Goal: Information Seeking & Learning: Understand process/instructions

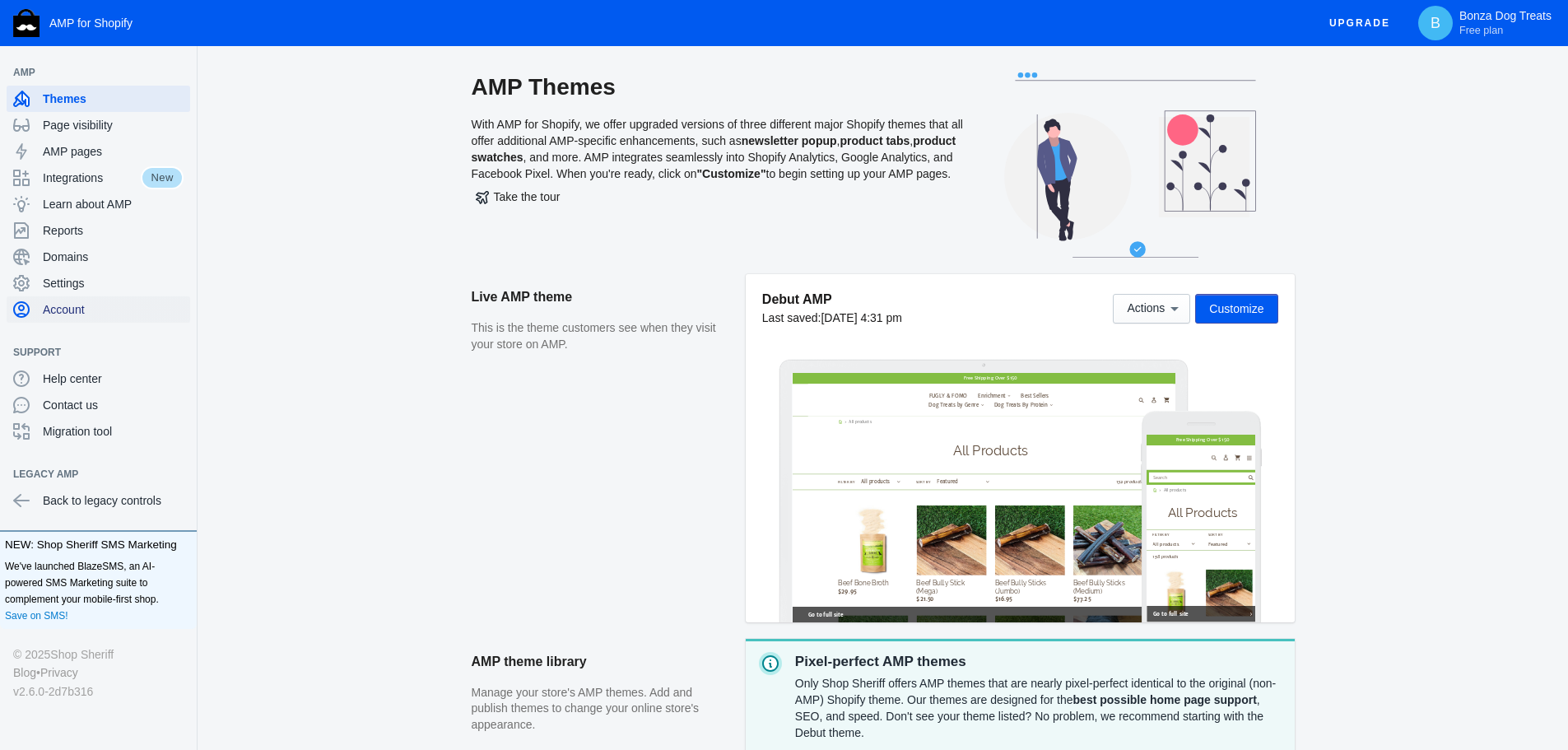
click at [73, 313] on span "Account" at bounding box center [113, 309] width 140 height 16
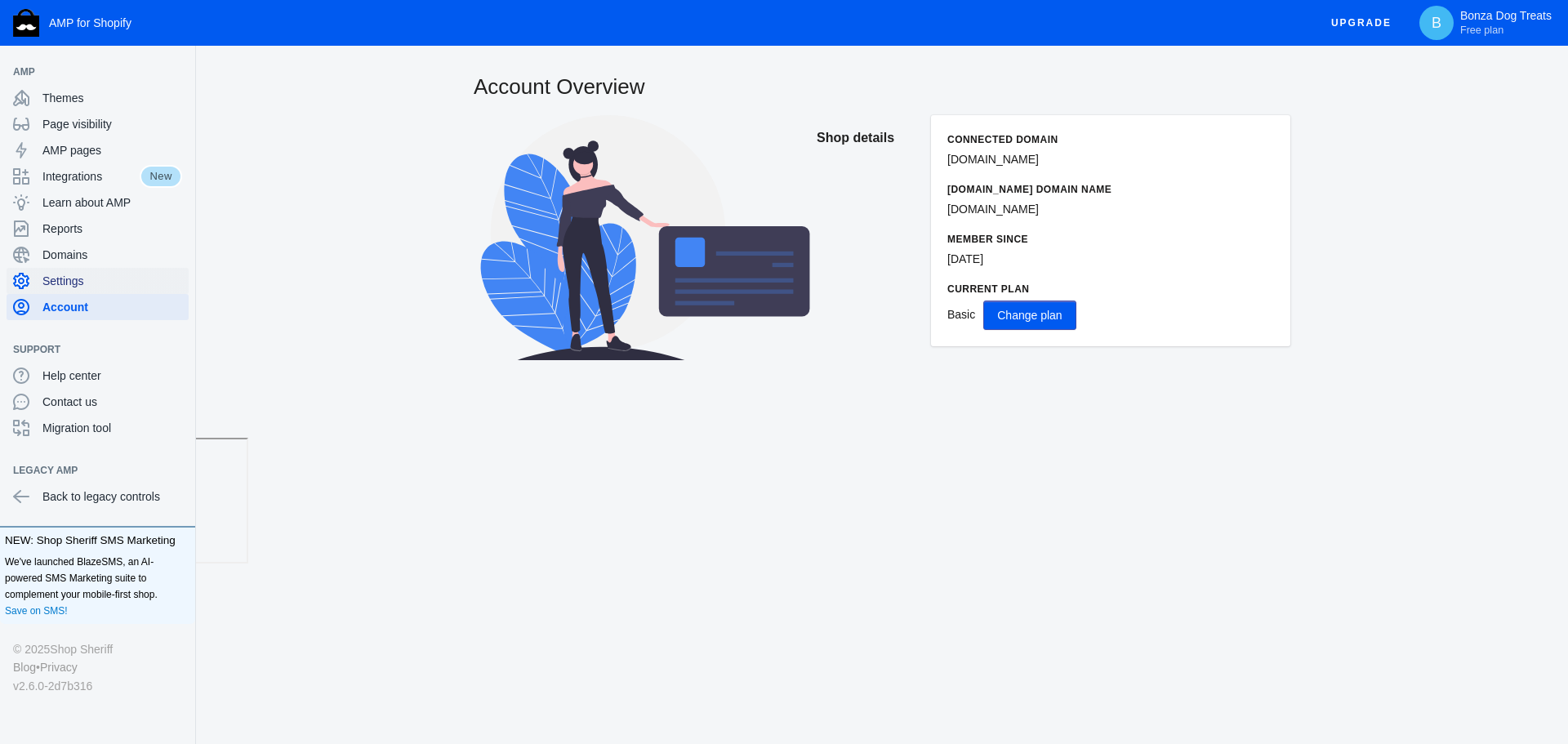
click at [76, 282] on span "Settings" at bounding box center [112, 281] width 139 height 16
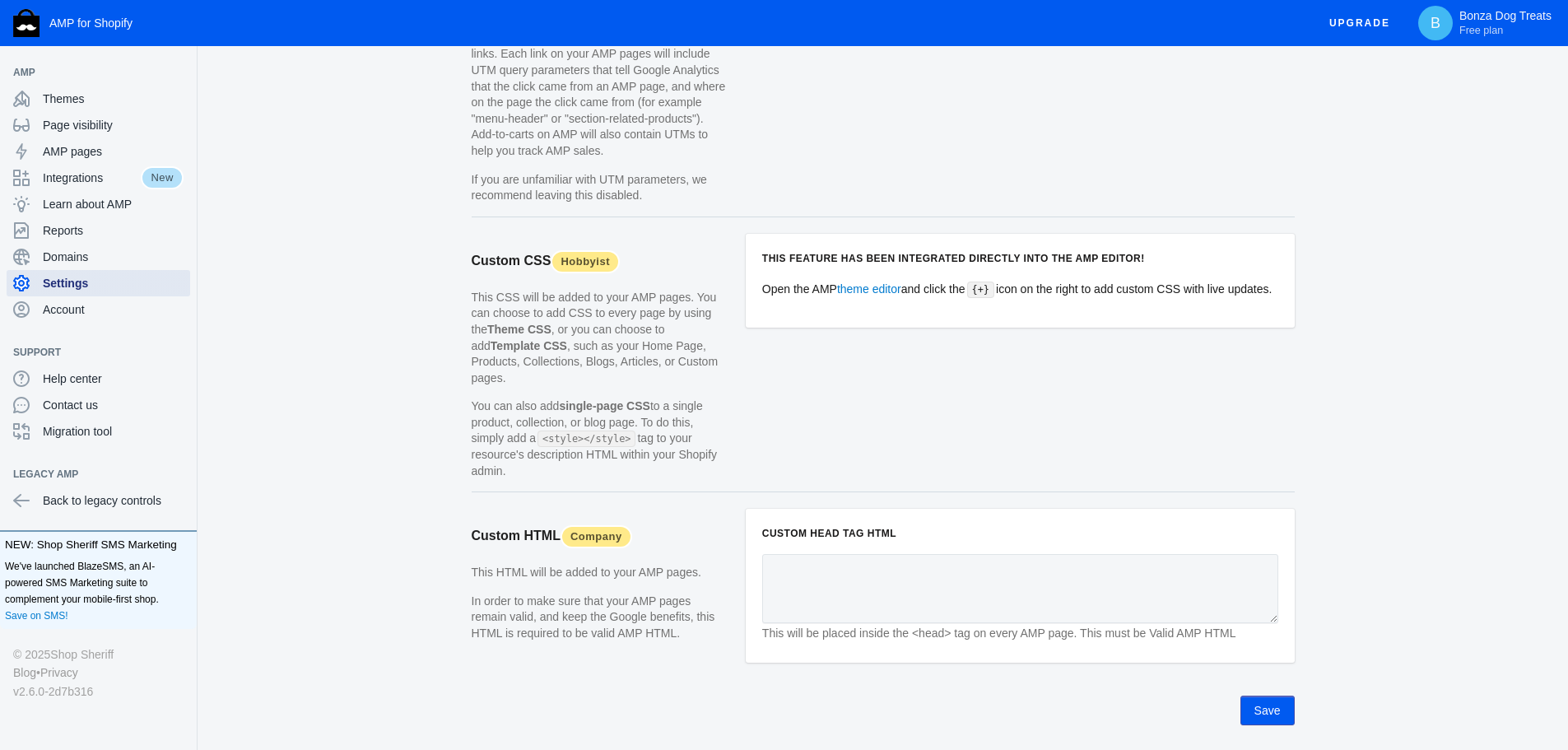
scroll to position [1421, 0]
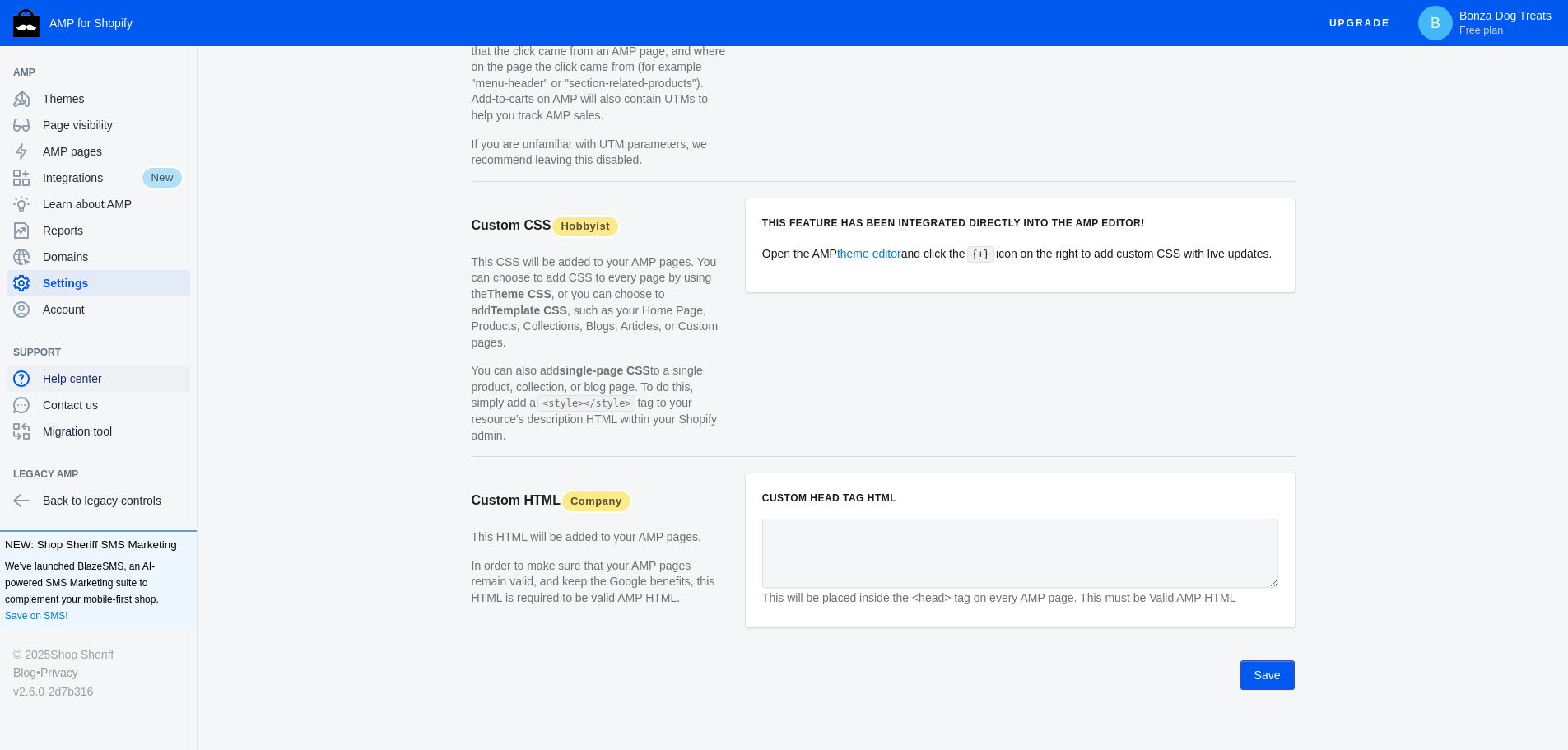
click at [88, 374] on span "Help center" at bounding box center [113, 379] width 140 height 16
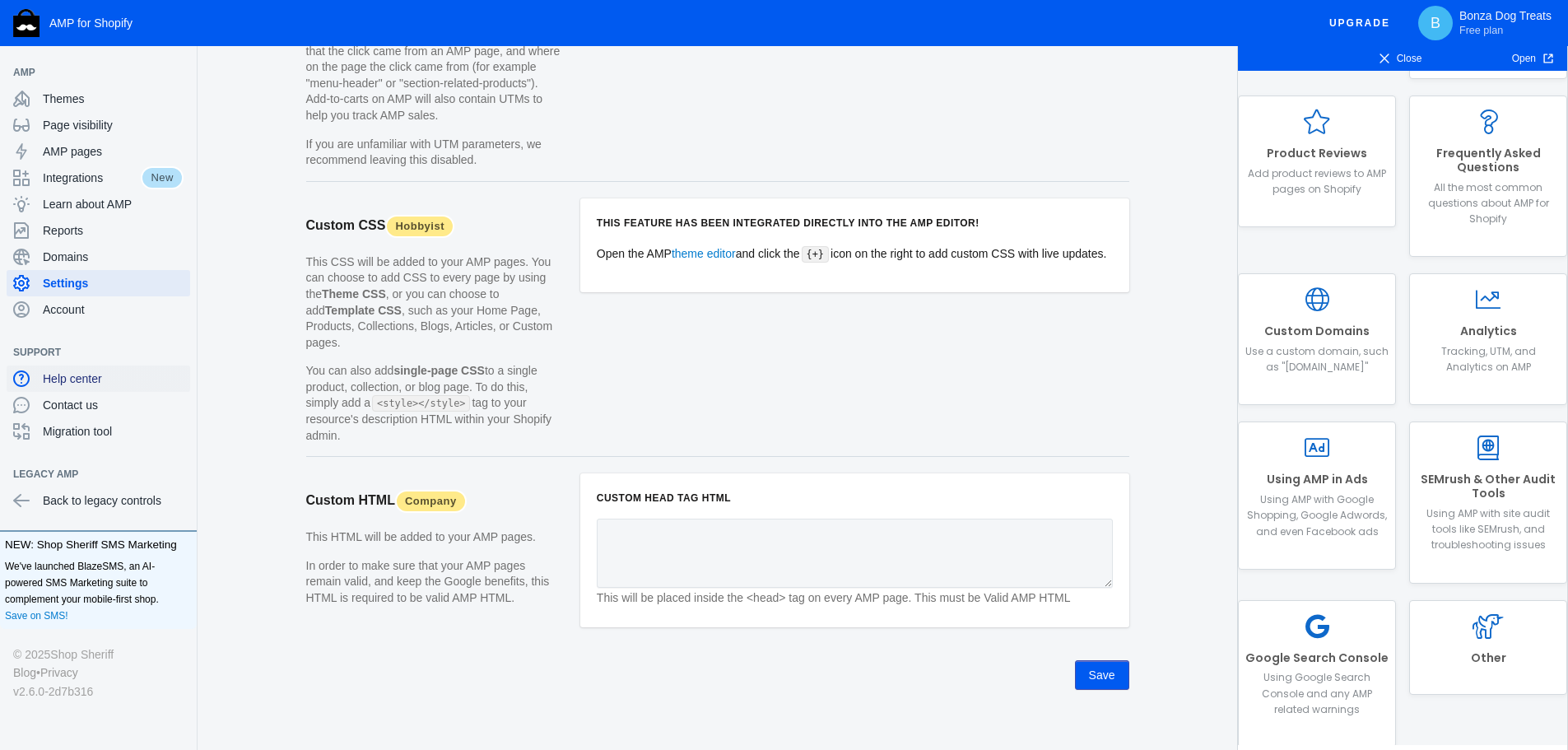
scroll to position [659, 0]
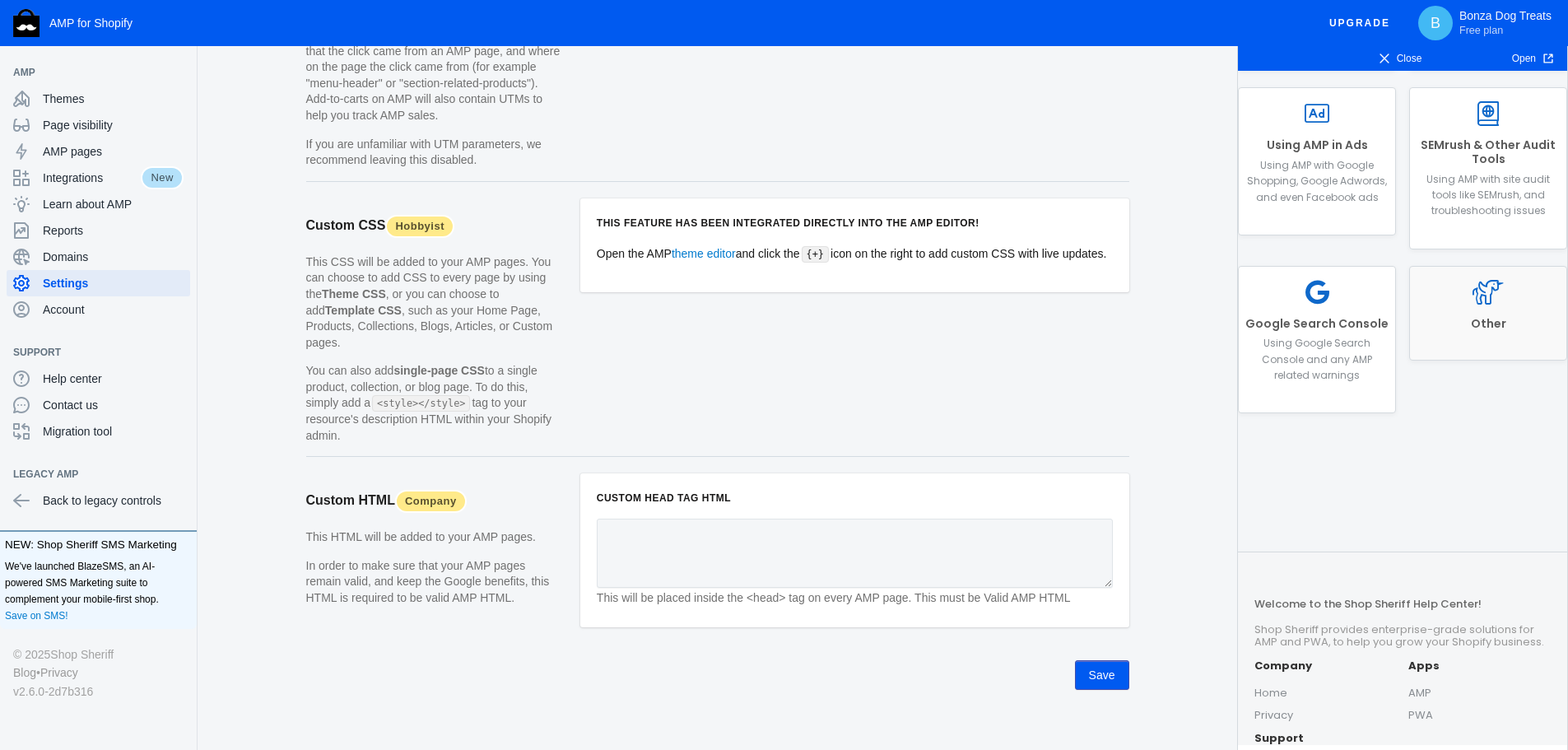
click at [1482, 310] on link "Other" at bounding box center [1488, 313] width 158 height 96
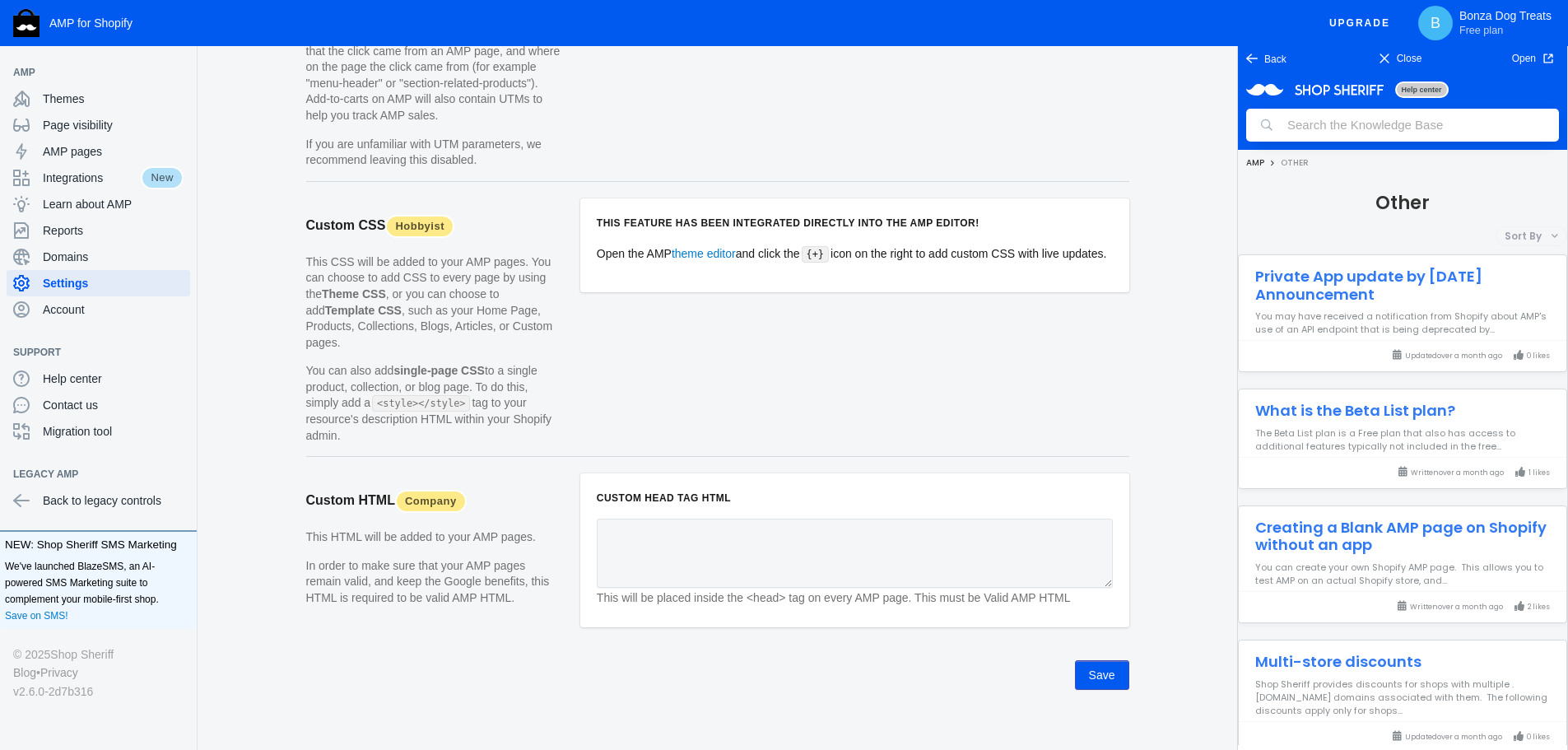
scroll to position [0, 0]
click at [1386, 129] on input "search" at bounding box center [1402, 125] width 313 height 33
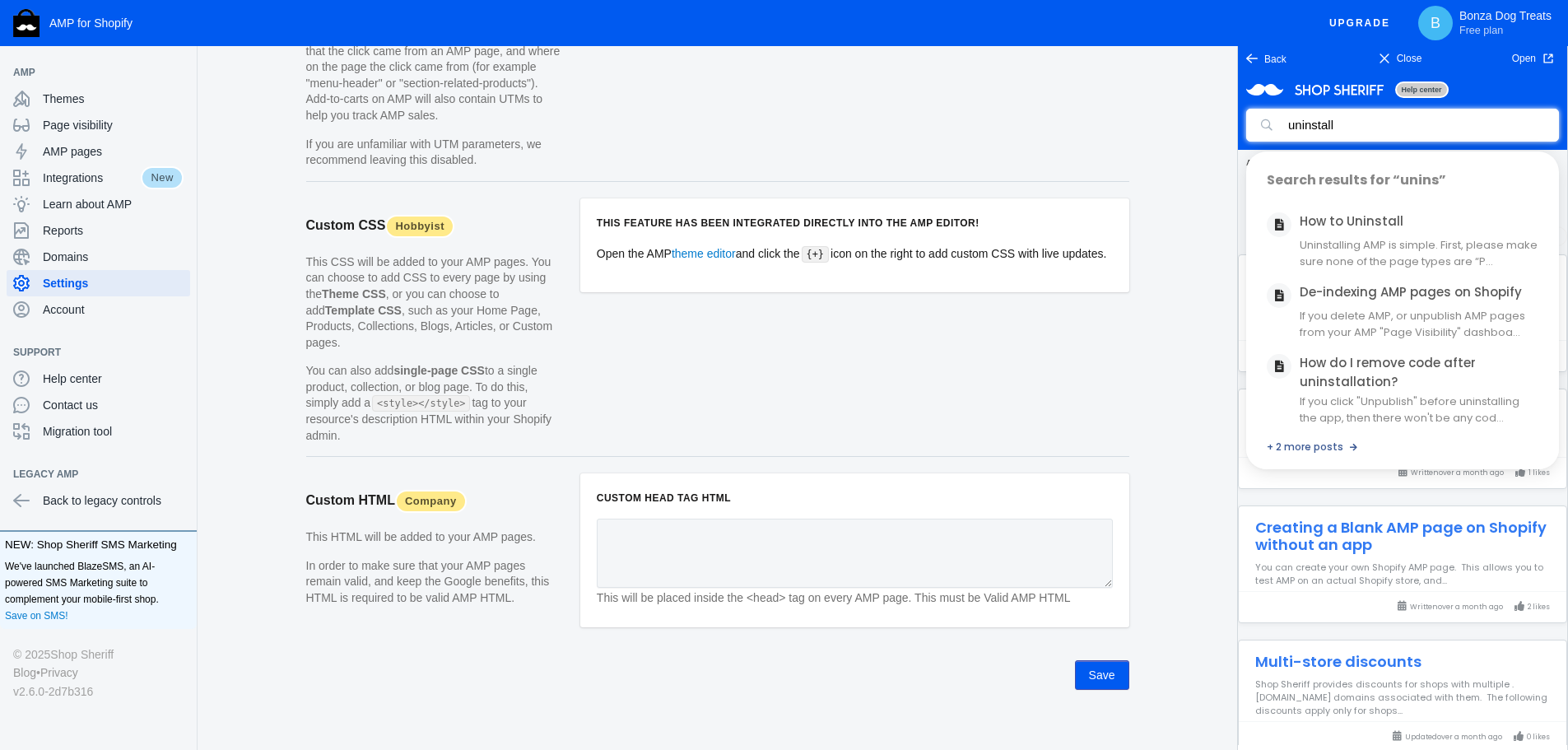
type input "uninstall"
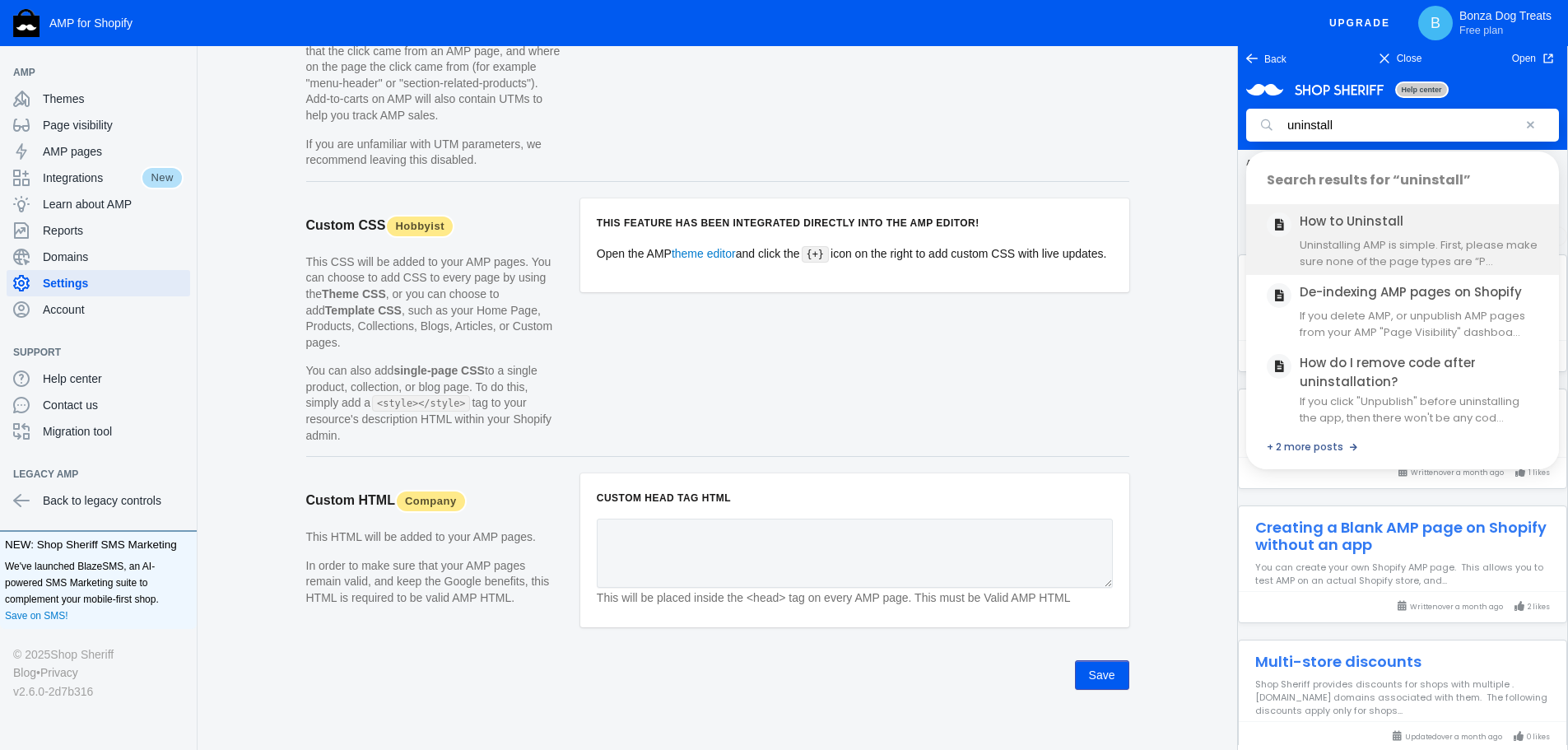
click at [1373, 226] on link "How to Uninstall" at bounding box center [1352, 221] width 104 height 17
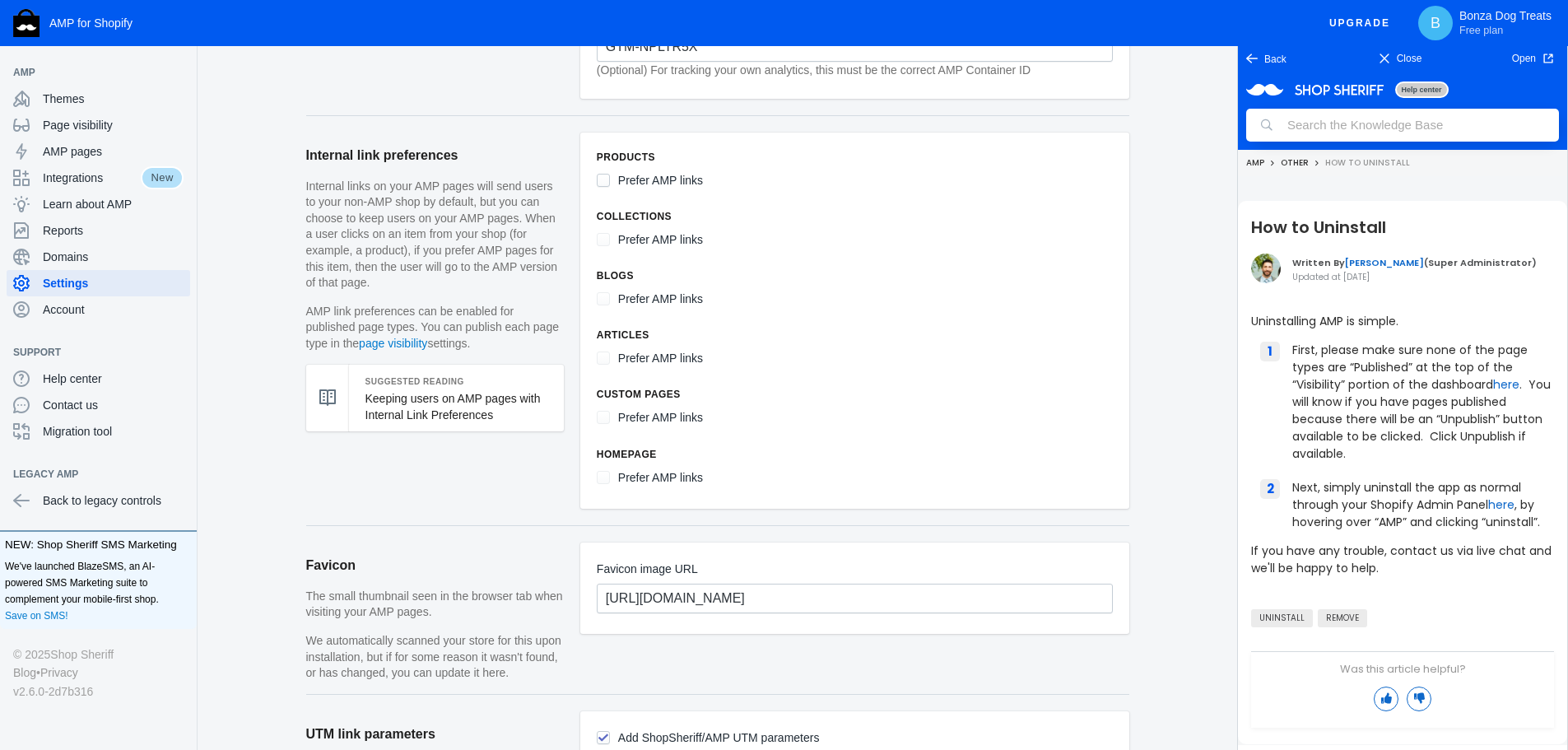
scroll to position [1421, 0]
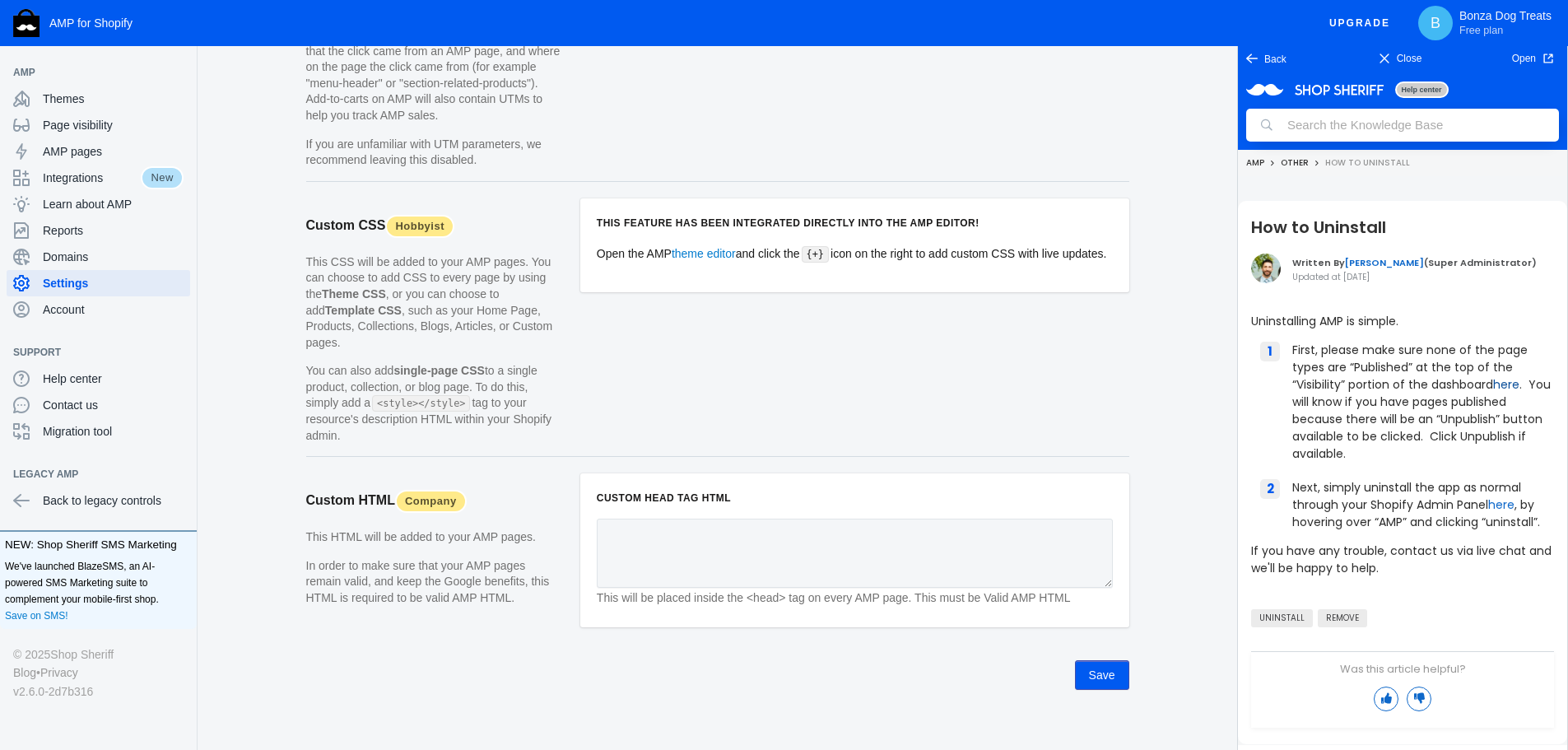
click at [1515, 385] on link "here" at bounding box center [1506, 384] width 26 height 16
click at [1510, 501] on link "here" at bounding box center [1501, 505] width 26 height 16
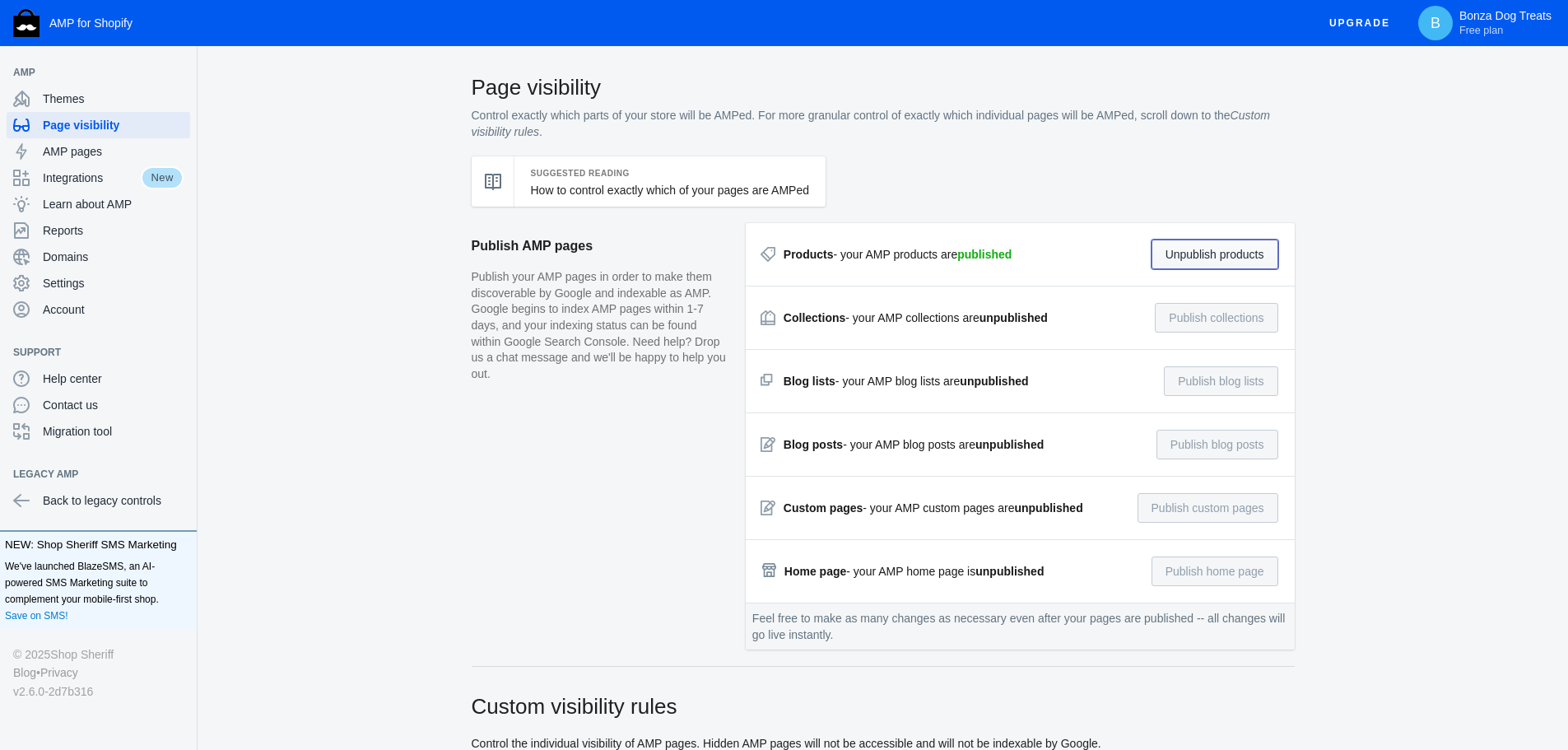
click at [1231, 253] on button "Unpublish products" at bounding box center [1214, 255] width 127 height 29
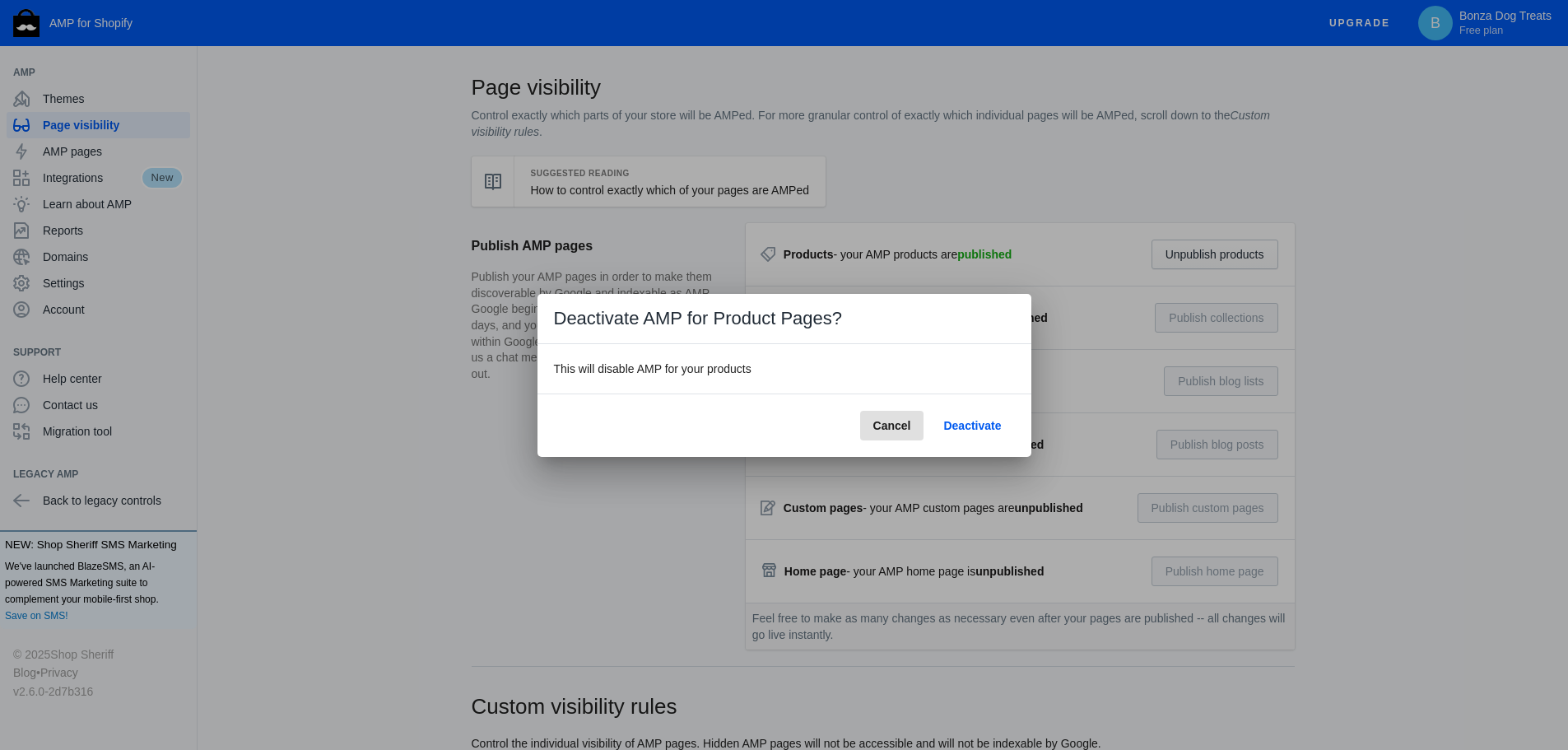
click at [980, 425] on span "Deactivate" at bounding box center [971, 425] width 57 height 13
